Goal: Find contact information: Find contact information

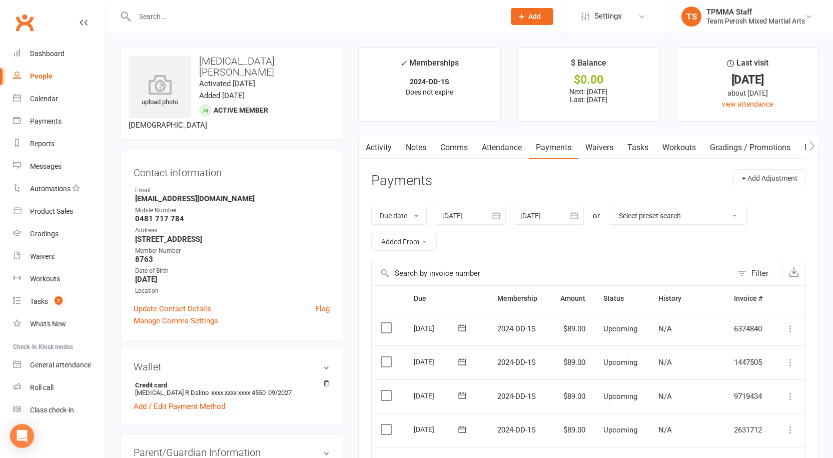
scroll to position [1, 0]
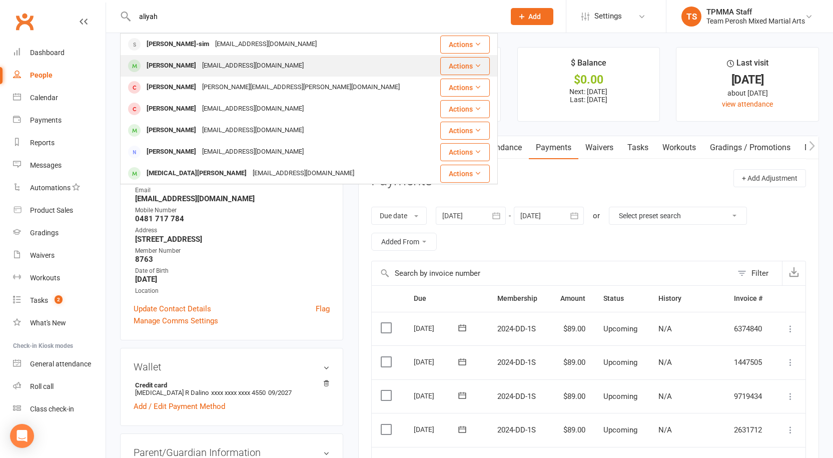
type input "aliyah"
click at [188, 68] on div "[PERSON_NAME]" at bounding box center [172, 66] width 56 height 15
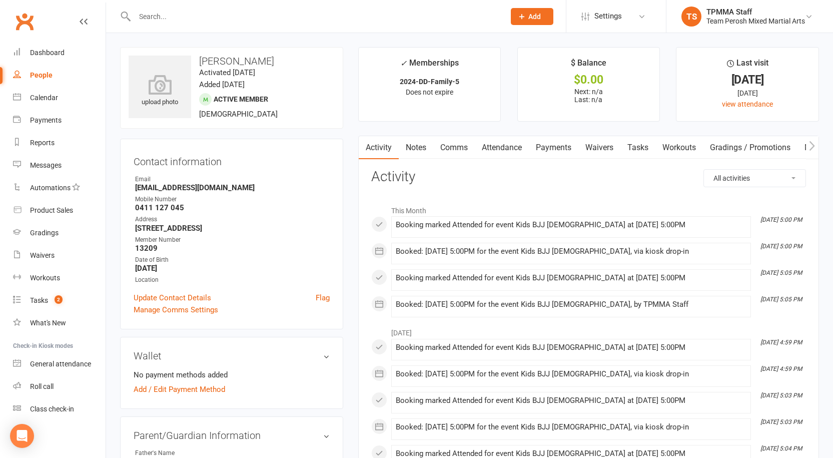
drag, startPoint x: 322, startPoint y: 63, endPoint x: 193, endPoint y: 66, distance: 128.7
click at [193, 66] on h3 "[PERSON_NAME]" at bounding box center [232, 61] width 206 height 11
copy h3 "[PERSON_NAME]"
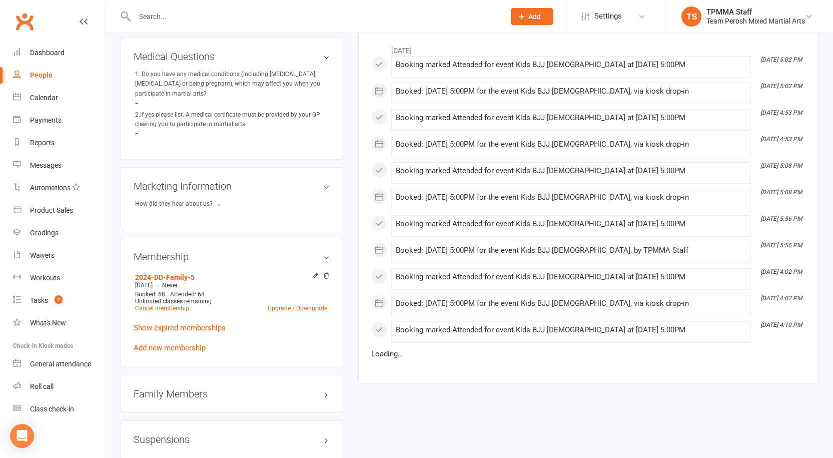
scroll to position [651, 0]
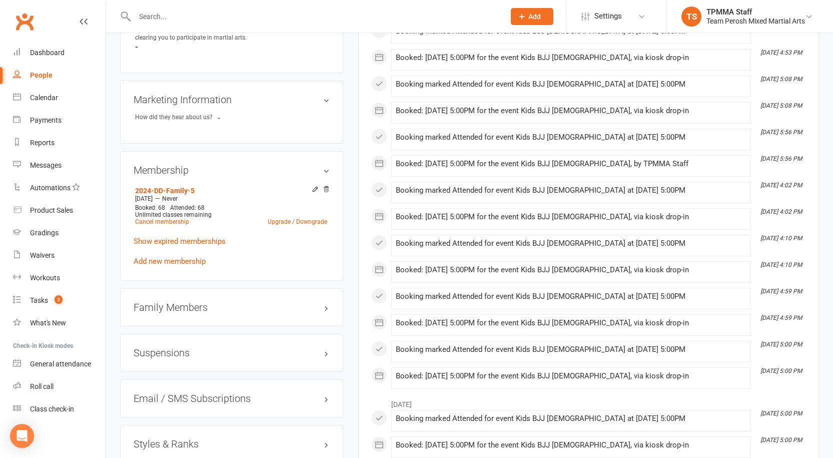
click at [188, 438] on h3 "Styles & Ranks" at bounding box center [232, 443] width 196 height 11
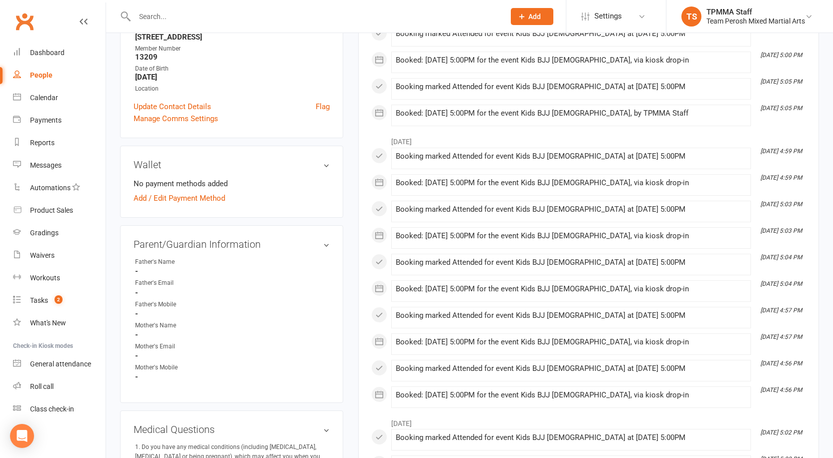
scroll to position [50, 0]
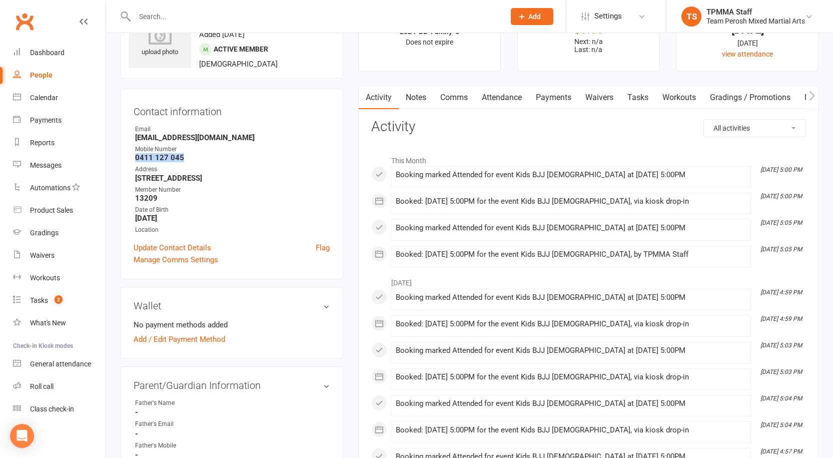
drag, startPoint x: 185, startPoint y: 157, endPoint x: 135, endPoint y: 157, distance: 50.0
click at [133, 157] on div "Contact information Owner Email [EMAIL_ADDRESS][DOMAIN_NAME] Mobile Number [PHO…" at bounding box center [231, 184] width 223 height 191
copy strong "0411 127 045"
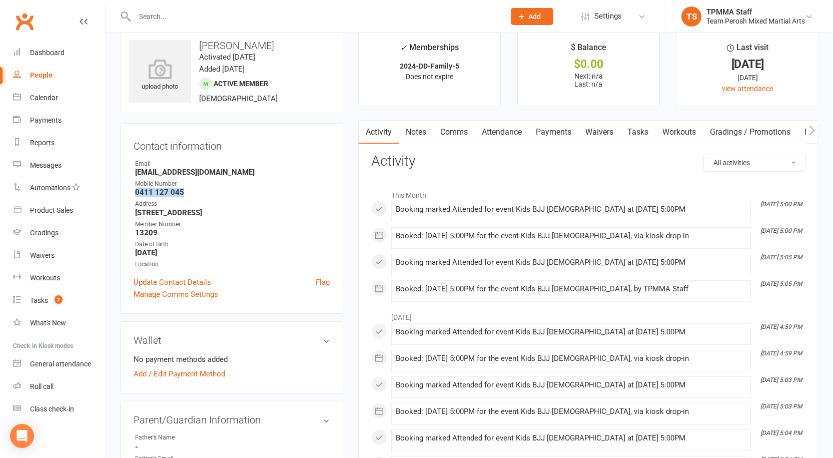
scroll to position [0, 0]
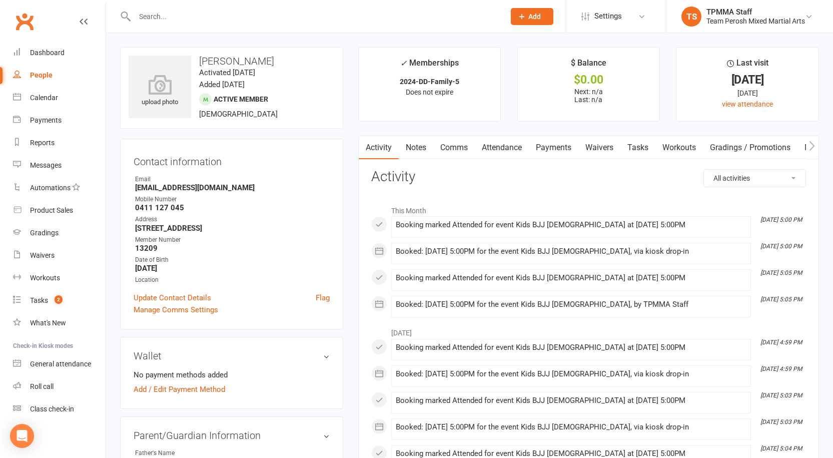
click at [189, 14] on input "text" at bounding box center [315, 17] width 366 height 14
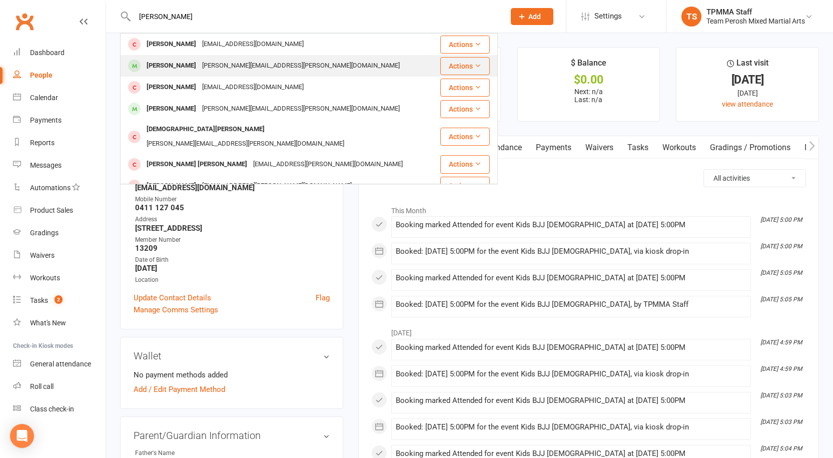
type input "[PERSON_NAME]"
click at [186, 68] on div "[PERSON_NAME]" at bounding box center [172, 66] width 56 height 15
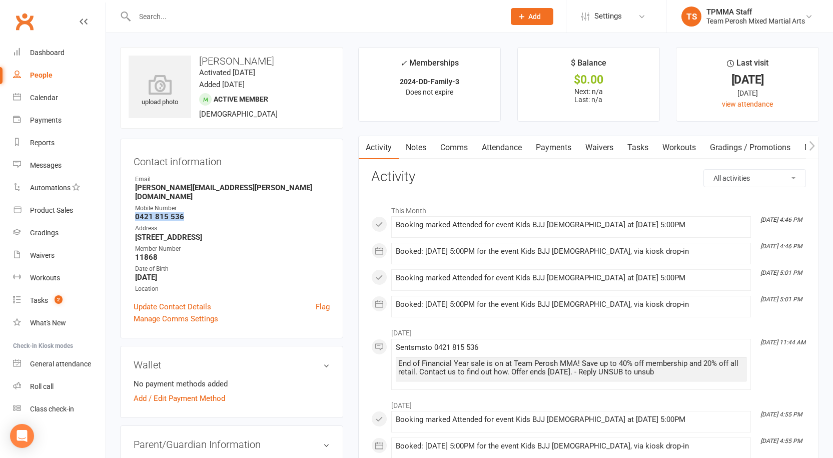
drag, startPoint x: 182, startPoint y: 210, endPoint x: 143, endPoint y: 211, distance: 39.1
click at [136, 212] on strong "0421 815 536" at bounding box center [232, 216] width 195 height 9
copy strong "0421 815 536"
click at [195, 13] on input "text" at bounding box center [315, 17] width 366 height 14
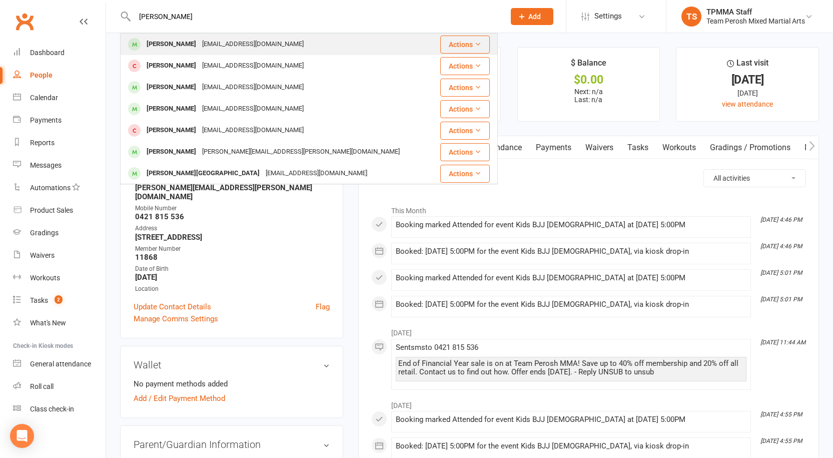
type input "[PERSON_NAME]"
click at [210, 44] on div "[EMAIL_ADDRESS][DOMAIN_NAME]" at bounding box center [253, 44] width 108 height 15
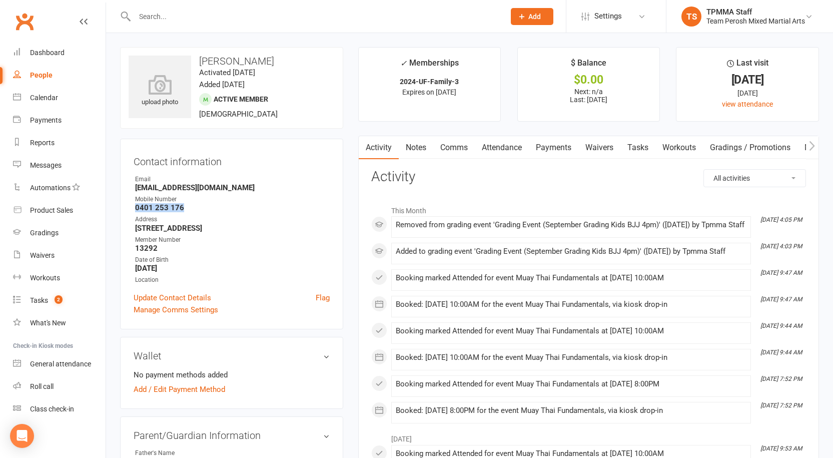
drag, startPoint x: 184, startPoint y: 205, endPoint x: 137, endPoint y: 209, distance: 46.7
click at [137, 209] on strong "0401 253 176" at bounding box center [232, 207] width 195 height 9
copy strong "0401 253 176"
